Goal: Check status: Check status

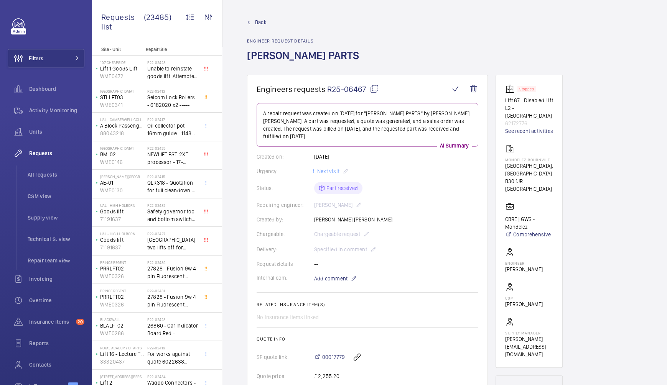
click at [263, 23] on span "Back" at bounding box center [261, 22] width 12 height 8
click at [253, 23] on link "Back" at bounding box center [305, 22] width 117 height 8
click at [263, 20] on span "Back" at bounding box center [261, 22] width 12 height 8
click at [255, 21] on span "Back" at bounding box center [261, 22] width 12 height 8
click at [53, 169] on li "All requests" at bounding box center [52, 175] width 63 height 18
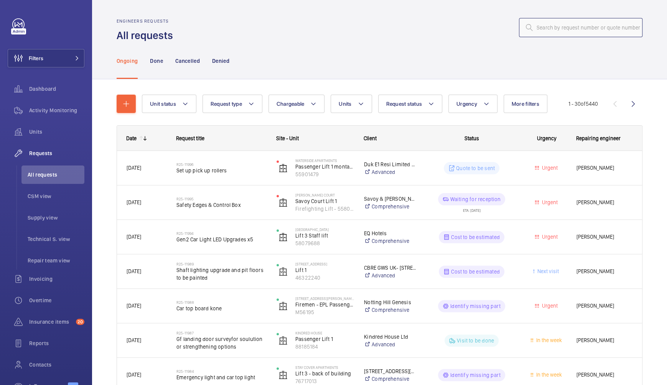
click at [560, 28] on input "text" at bounding box center [580, 27] width 123 height 19
paste input "R24-07143"
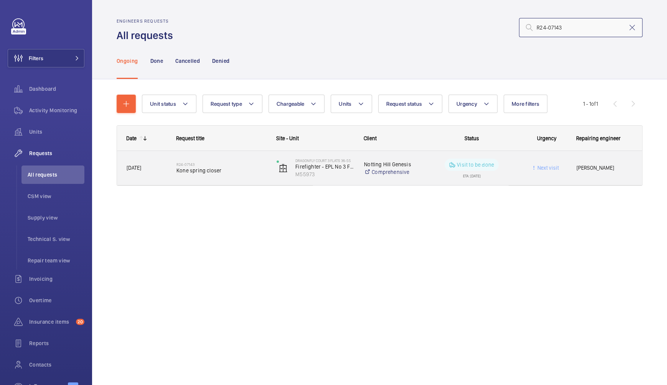
type input "R24-07143"
click at [231, 162] on h2 "R24-07143" at bounding box center [221, 164] width 90 height 5
